Goal: Information Seeking & Learning: Learn about a topic

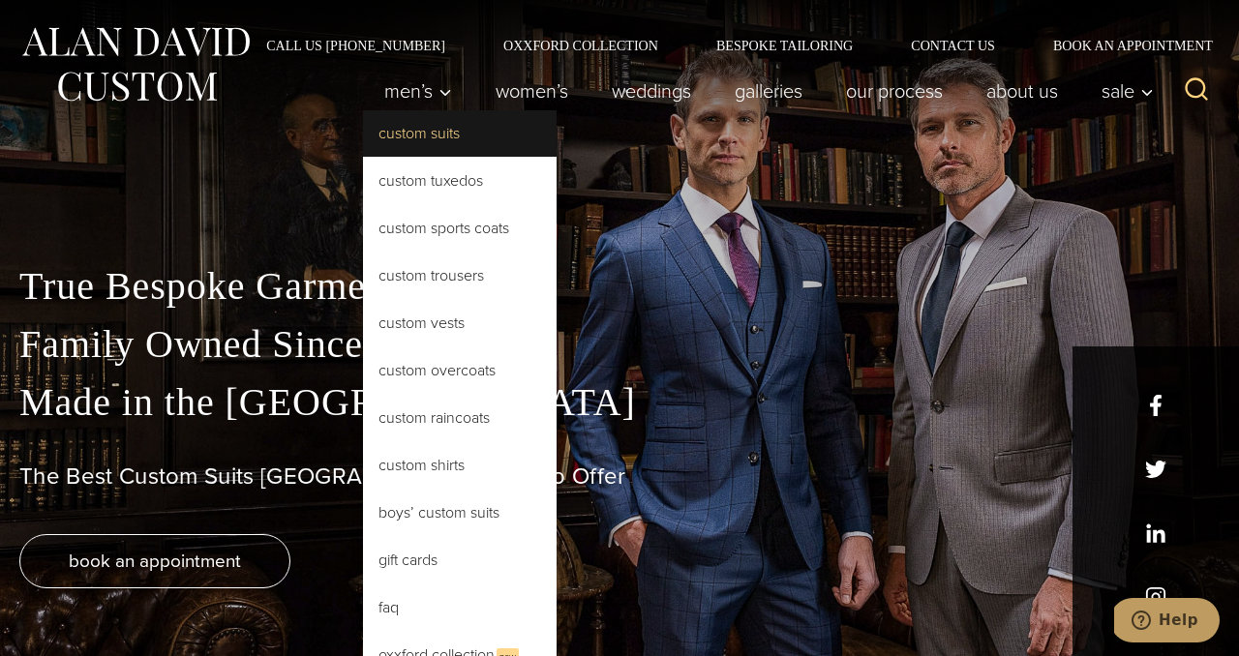
click at [417, 126] on link "Custom Suits" at bounding box center [460, 133] width 194 height 46
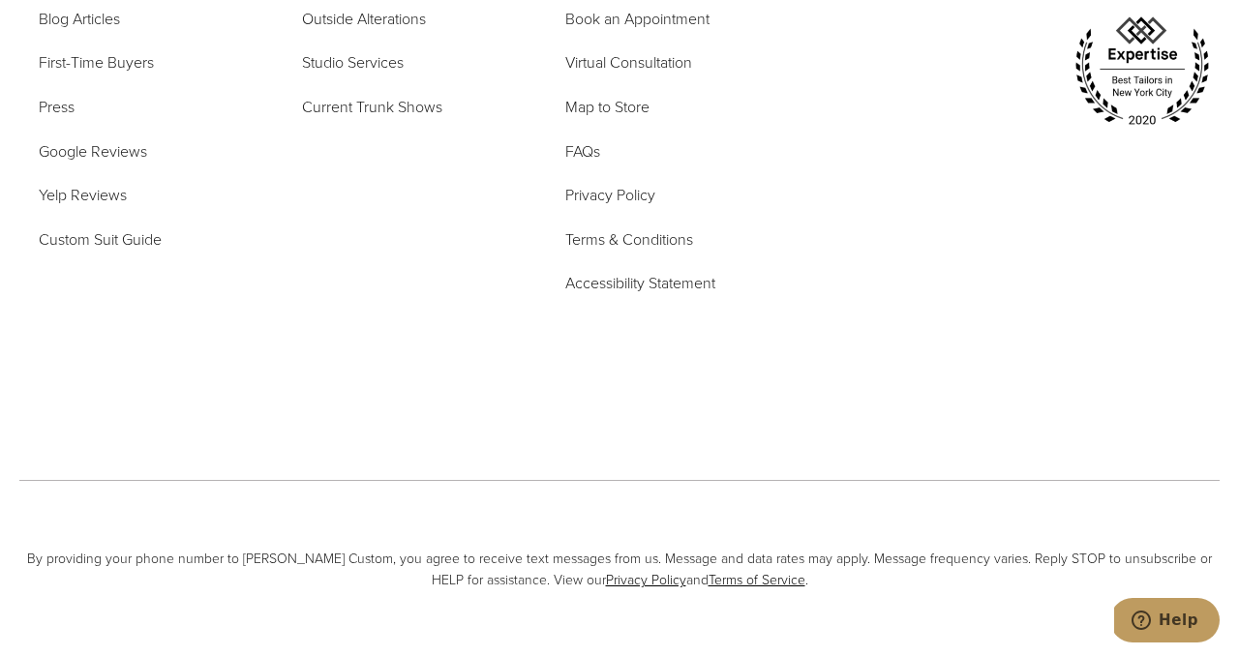
scroll to position [11053, 0]
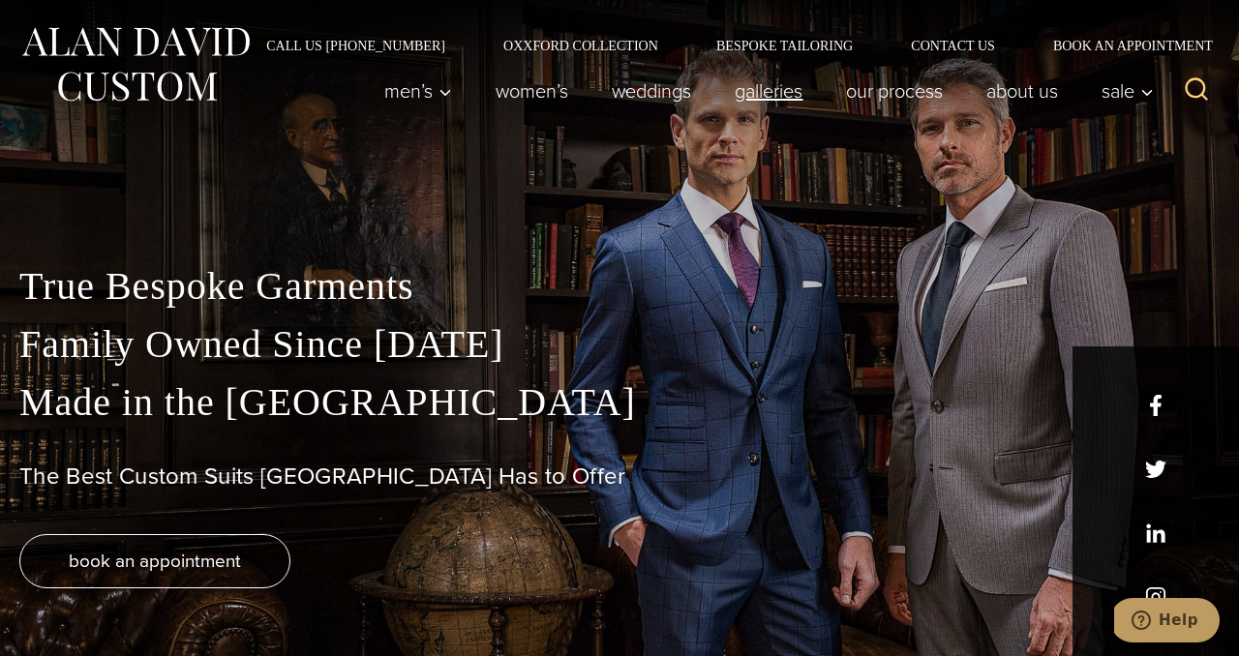
click at [771, 88] on link "Galleries" at bounding box center [768, 91] width 111 height 39
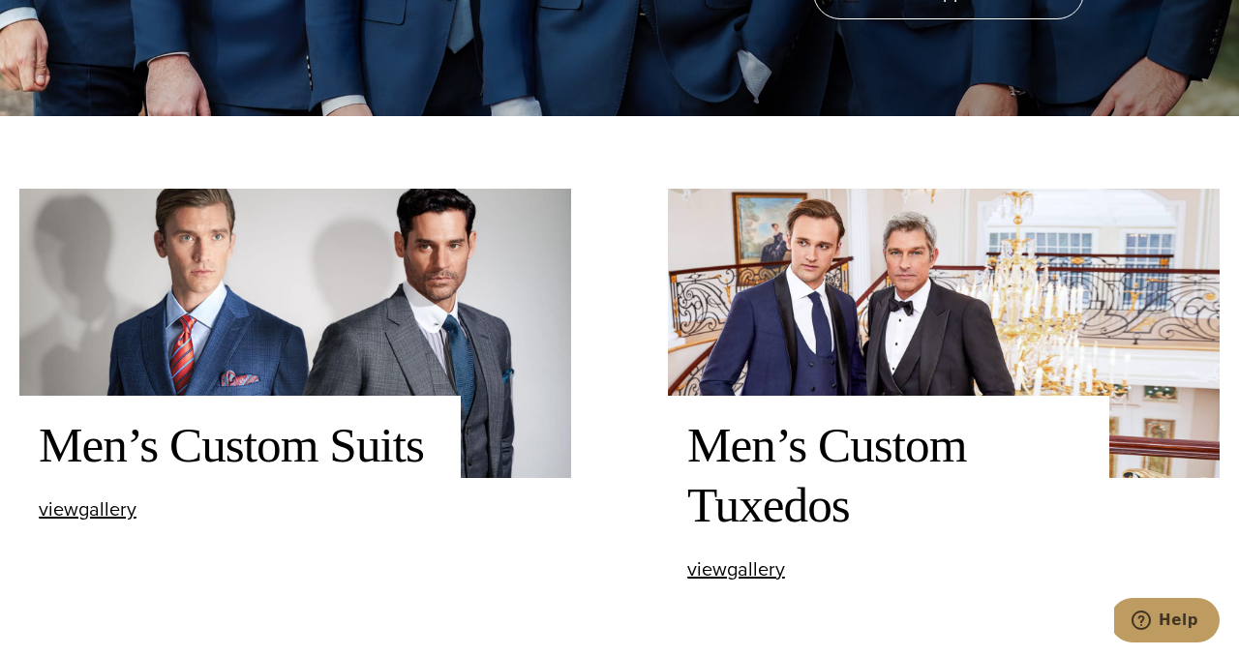
scroll to position [557, 0]
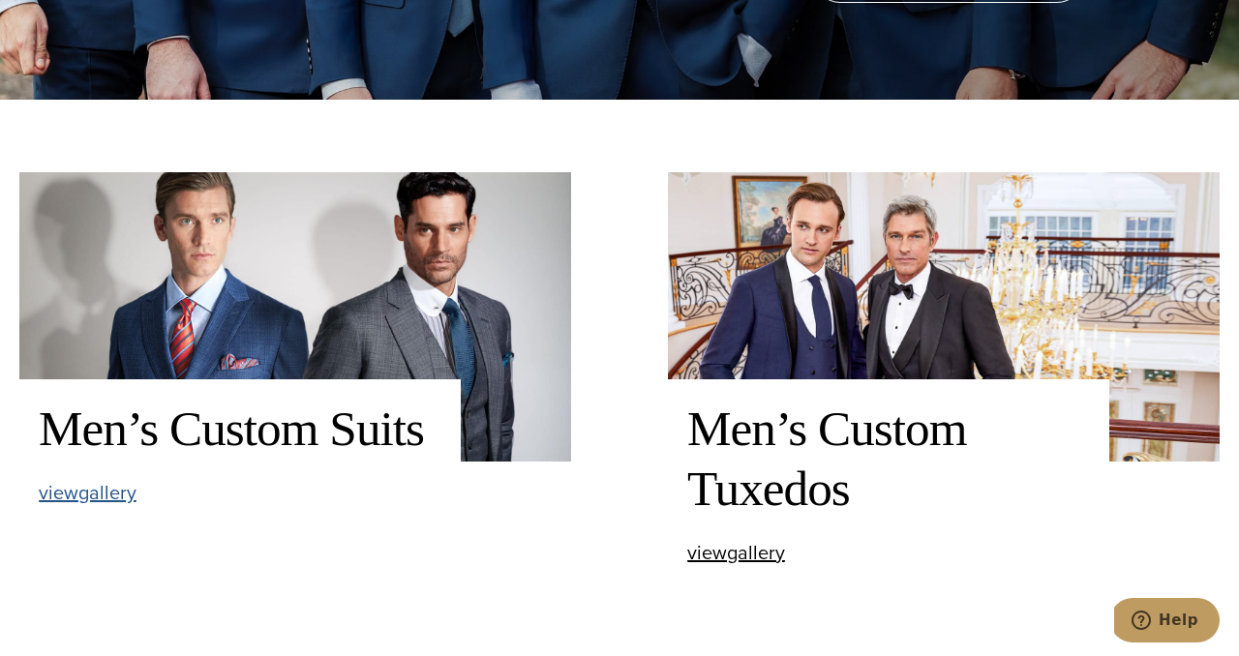
click at [108, 502] on span "view Men’s Custom Suits gallery" at bounding box center [88, 492] width 98 height 29
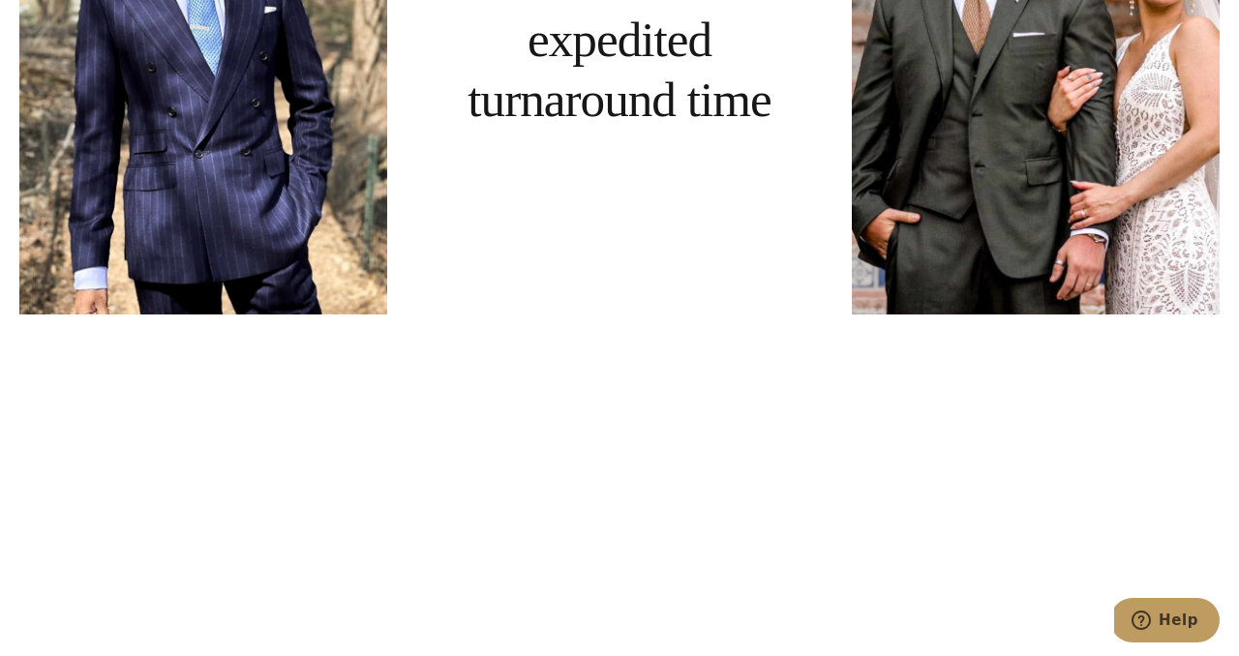
scroll to position [6702, 0]
